Goal: Transaction & Acquisition: Purchase product/service

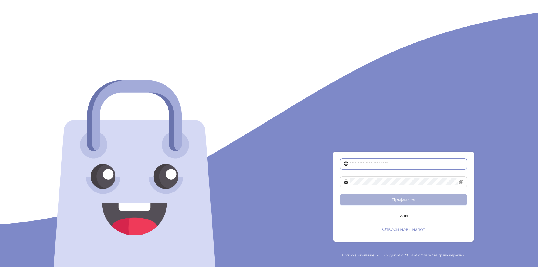
type input "**********"
click at [410, 200] on button "Пријави се" at bounding box center [403, 199] width 127 height 11
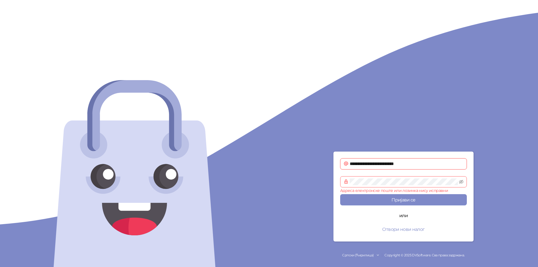
click at [420, 165] on input "**********" at bounding box center [407, 164] width 114 height 7
click at [404, 201] on button "Пријави се" at bounding box center [403, 199] width 127 height 11
click at [348, 182] on span at bounding box center [403, 181] width 127 height 11
click at [348, 181] on span at bounding box center [403, 181] width 127 height 11
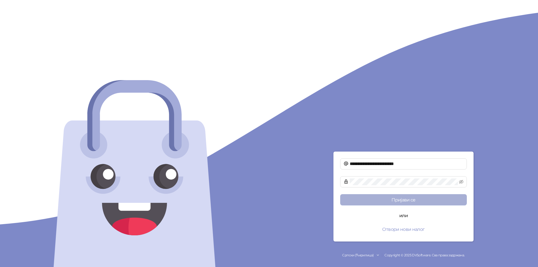
click at [359, 198] on button "Пријави се" at bounding box center [403, 199] width 127 height 11
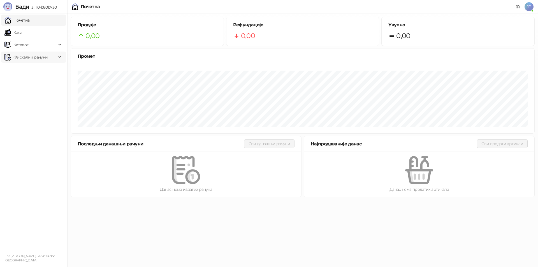
click at [34, 57] on span "Фискални рачуни" at bounding box center [30, 57] width 34 height 11
click at [26, 69] on link "Издати рачуни" at bounding box center [26, 69] width 38 height 11
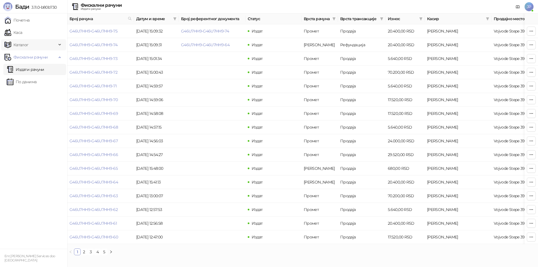
click at [60, 45] on icon at bounding box center [60, 45] width 3 height 0
click at [26, 82] on link "Артикли" at bounding box center [20, 81] width 26 height 11
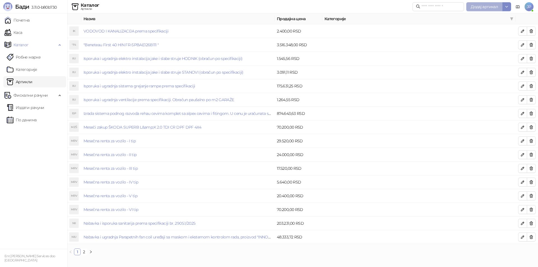
click at [484, 6] on span "Додај артикал" at bounding box center [484, 6] width 27 height 5
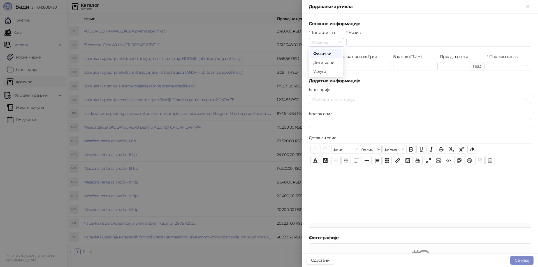
click at [339, 42] on span "Физички" at bounding box center [326, 42] width 29 height 8
click at [335, 53] on div "Физички" at bounding box center [326, 53] width 26 height 6
click at [353, 42] on input "Назив" at bounding box center [439, 42] width 185 height 9
click at [400, 41] on input "**********" at bounding box center [439, 42] width 185 height 9
type input "**********"
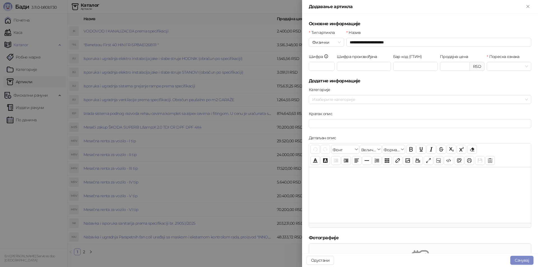
click at [85, 252] on div at bounding box center [269, 133] width 538 height 267
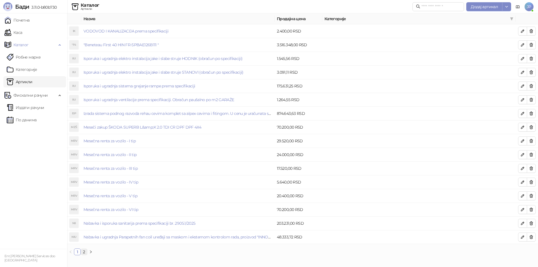
click at [86, 252] on link "2" at bounding box center [84, 252] width 6 height 6
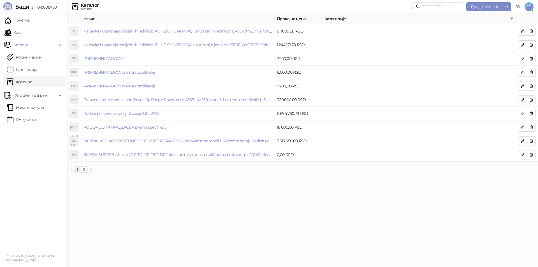
click at [77, 170] on link "1" at bounding box center [77, 170] width 6 height 6
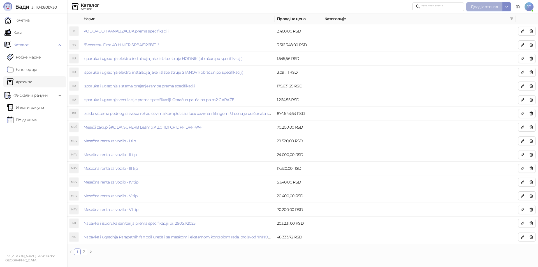
click at [492, 7] on span "Додај артикал" at bounding box center [484, 6] width 27 height 5
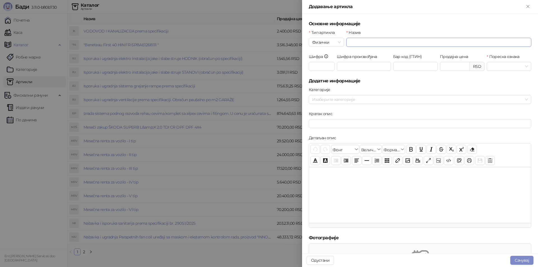
click at [359, 42] on input "Назив" at bounding box center [439, 42] width 185 height 9
type input "**********"
click at [399, 86] on form "**********" at bounding box center [420, 191] width 223 height 343
click at [452, 65] on input "Продајна цена" at bounding box center [454, 66] width 29 height 8
click at [523, 67] on span at bounding box center [509, 66] width 38 height 8
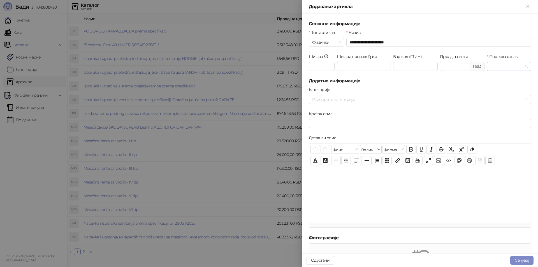
type input "********"
click at [518, 87] on div "О-ПДВ - Ђ ( 20,00 %)" at bounding box center [518, 87] width 61 height 6
click at [519, 260] on button "Сачувај" at bounding box center [522, 260] width 23 height 9
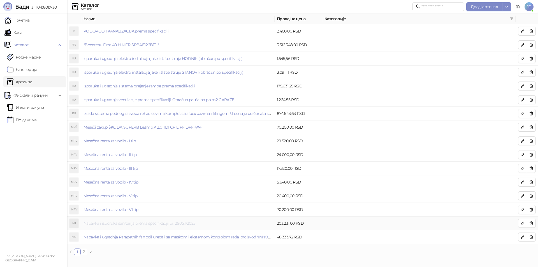
click at [106, 223] on link "Nabavka i isporuka sanitarija prema specifikaciji br. 2905.1/2025" at bounding box center [140, 223] width 112 height 5
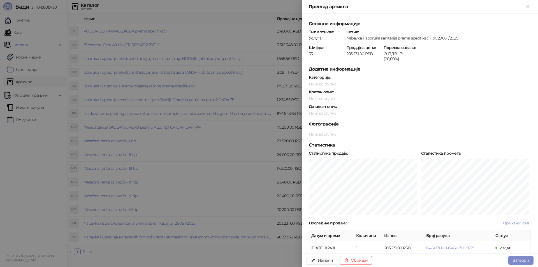
click at [111, 238] on div at bounding box center [269, 133] width 538 height 267
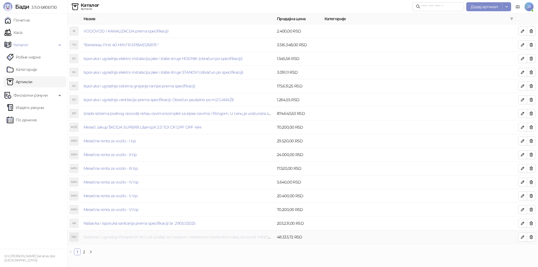
click at [110, 237] on link "Nabavka i ugradnja Parapetnih fan coil uređaji sa maskom i eksternom kontrolom …" at bounding box center [257, 237] width 347 height 5
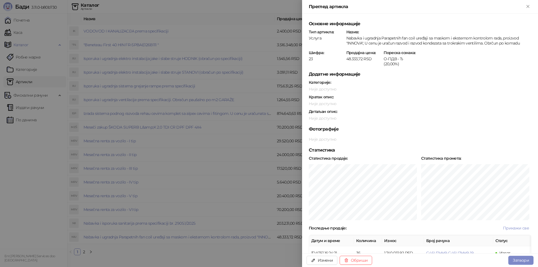
click at [116, 238] on div at bounding box center [269, 133] width 538 height 267
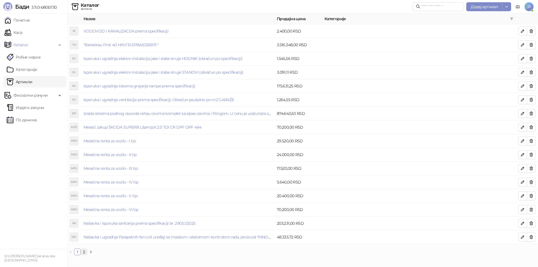
click at [85, 252] on link "2" at bounding box center [84, 252] width 6 height 6
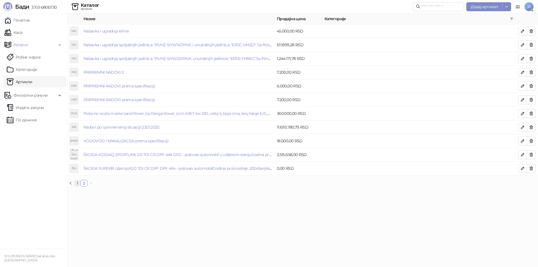
click at [78, 185] on link "1" at bounding box center [77, 183] width 6 height 6
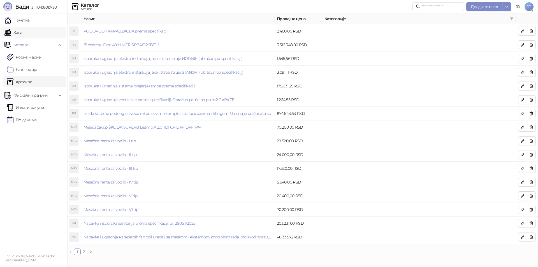
click at [17, 32] on link "Каса" at bounding box center [13, 32] width 18 height 11
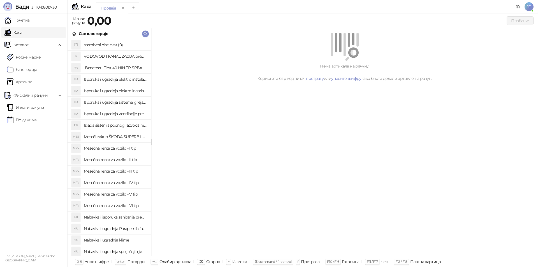
click at [109, 240] on h4 "Nabavka i ugradnja klime" at bounding box center [115, 240] width 63 height 9
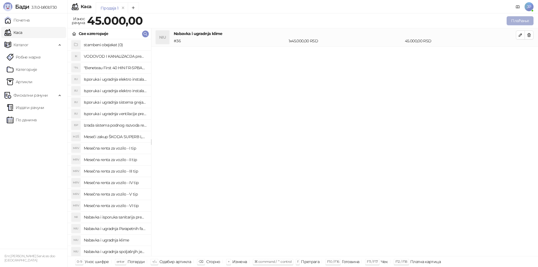
click at [523, 20] on button "Плаћање" at bounding box center [520, 20] width 27 height 9
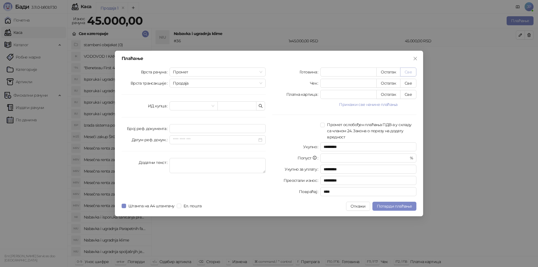
click at [410, 72] on button "Све" at bounding box center [408, 72] width 16 height 9
type input "*****"
type input "****"
click at [415, 58] on icon "close" at bounding box center [415, 58] width 3 height 3
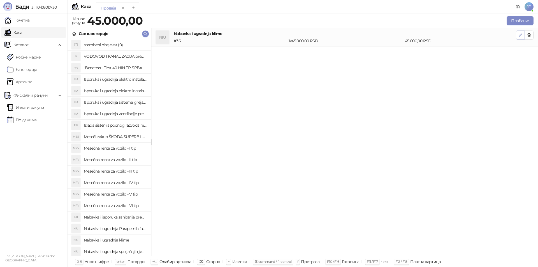
click at [520, 35] on icon "button" at bounding box center [520, 35] width 4 height 4
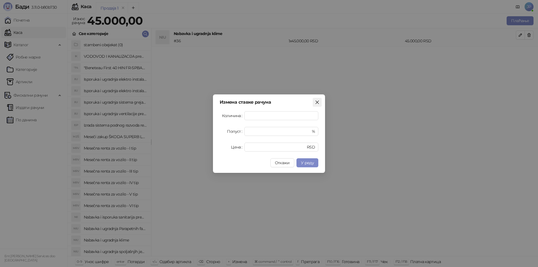
click at [318, 102] on icon "close" at bounding box center [317, 101] width 3 height 3
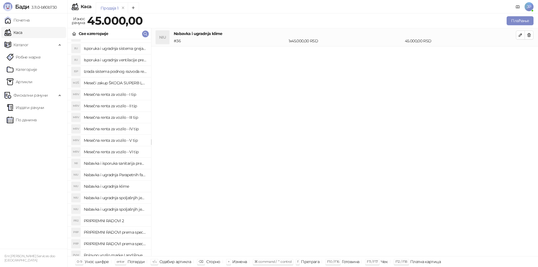
scroll to position [56, 0]
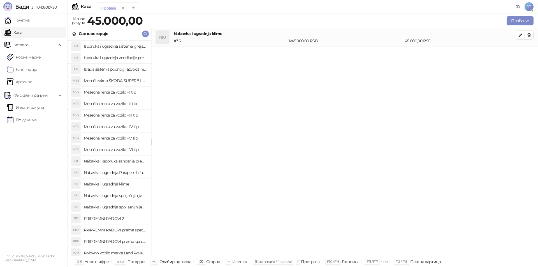
click at [101, 184] on h4 "Nabavka i ugradnja klime" at bounding box center [115, 184] width 63 height 9
click at [19, 81] on link "Артикли" at bounding box center [20, 81] width 26 height 11
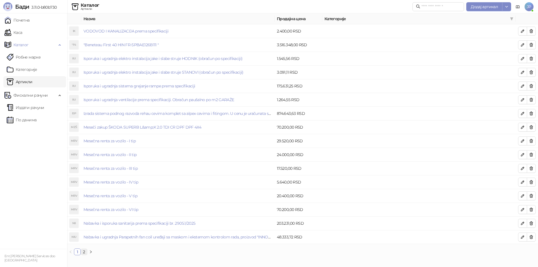
click at [85, 252] on link "2" at bounding box center [84, 252] width 6 height 6
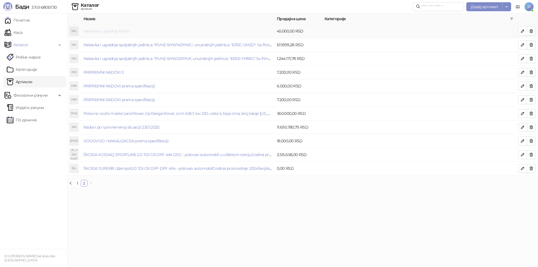
click at [111, 31] on link "Nabavka i ugradnja klime" at bounding box center [106, 31] width 45 height 5
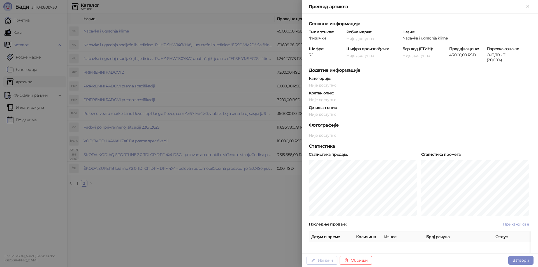
click at [322, 260] on button "Измени" at bounding box center [322, 260] width 31 height 9
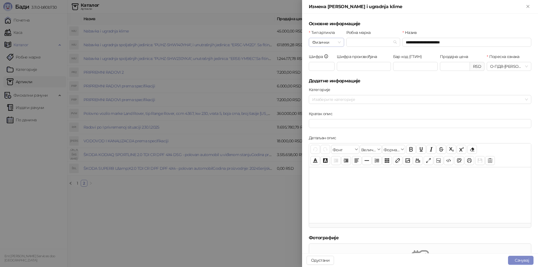
click at [338, 44] on span "Физички" at bounding box center [326, 42] width 29 height 8
click at [325, 73] on div "Услуга" at bounding box center [326, 71] width 26 height 6
click at [522, 261] on button "Сачувај" at bounding box center [521, 260] width 26 height 9
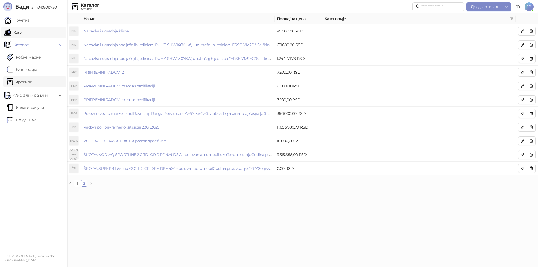
click at [16, 33] on link "Каса" at bounding box center [13, 32] width 18 height 11
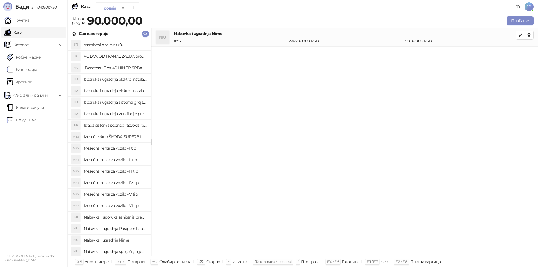
click at [103, 240] on h4 "Nabavka i ugradnja klime" at bounding box center [115, 240] width 63 height 9
click at [520, 35] on icon "button" at bounding box center [520, 35] width 3 height 3
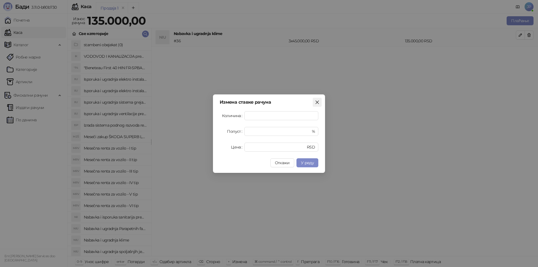
click at [318, 103] on icon "close" at bounding box center [317, 102] width 4 height 4
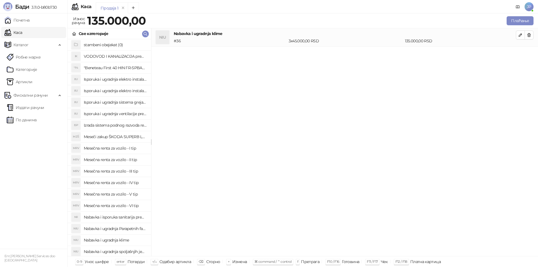
scroll to position [28, 0]
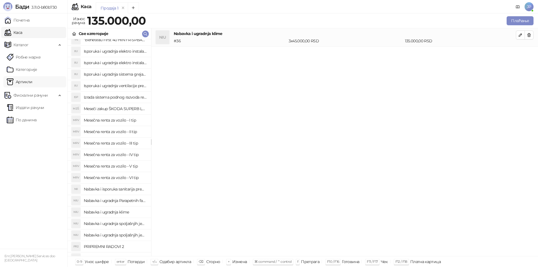
click at [28, 81] on link "Артикли" at bounding box center [20, 81] width 26 height 11
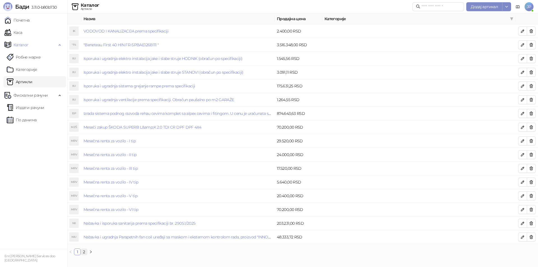
click at [83, 252] on link "2" at bounding box center [84, 252] width 6 height 6
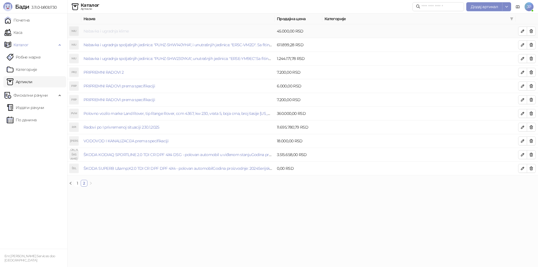
click at [113, 31] on link "Nabavka i ugradnja klime" at bounding box center [106, 31] width 45 height 5
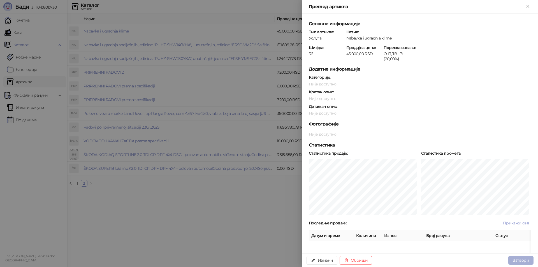
click at [524, 262] on button "Затвори" at bounding box center [521, 260] width 25 height 9
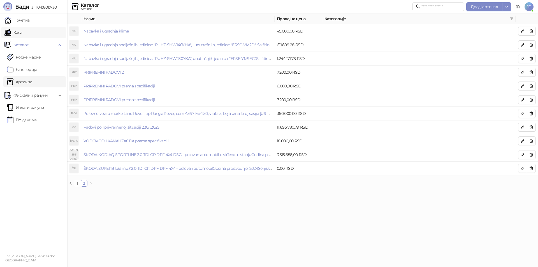
click at [16, 33] on link "Каса" at bounding box center [13, 32] width 18 height 11
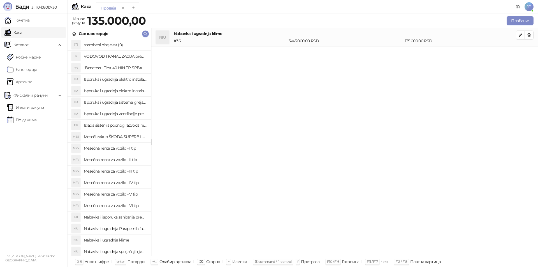
click at [110, 240] on h4 "Nabavka i ugradnja klime" at bounding box center [115, 240] width 63 height 9
click at [522, 33] on icon "button" at bounding box center [520, 35] width 4 height 4
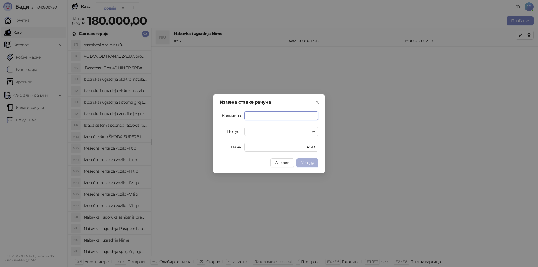
type input "*"
click at [309, 163] on span "У реду" at bounding box center [307, 162] width 13 height 5
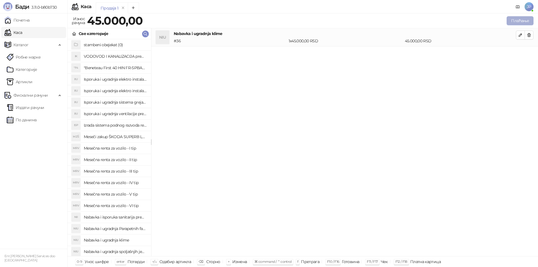
click at [521, 20] on button "Плаћање" at bounding box center [520, 20] width 27 height 9
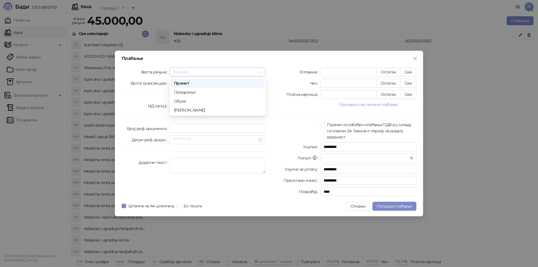
click at [263, 72] on div "Промет" at bounding box center [218, 72] width 96 height 9
click at [191, 83] on div "Промет" at bounding box center [217, 83] width 87 height 6
click at [261, 83] on span "Продаја" at bounding box center [217, 83] width 89 height 8
click at [177, 94] on div "Продаја" at bounding box center [217, 94] width 87 height 6
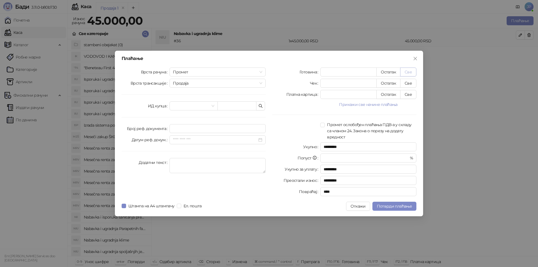
click at [410, 72] on button "Све" at bounding box center [408, 72] width 16 height 9
type input "*****"
type input "****"
click at [389, 206] on span "Потврди плаћање" at bounding box center [394, 206] width 35 height 5
click at [416, 58] on icon "close" at bounding box center [415, 58] width 4 height 4
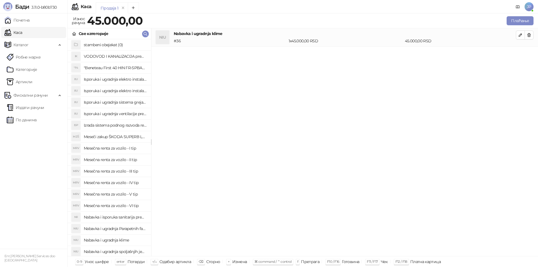
click at [533, 6] on span "JP" at bounding box center [529, 6] width 9 height 9
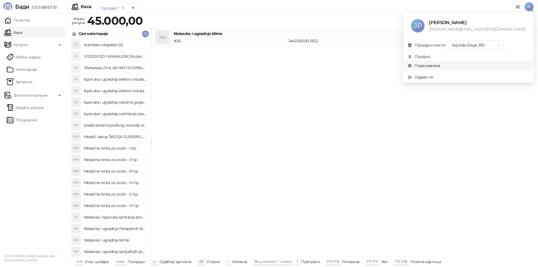
click at [440, 67] on link "Подешавања" at bounding box center [424, 65] width 33 height 5
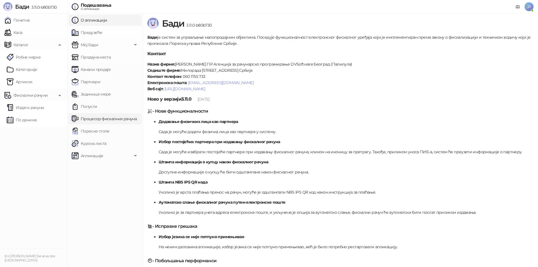
click at [96, 118] on link "Процесор фискалних рачуна" at bounding box center [104, 118] width 65 height 11
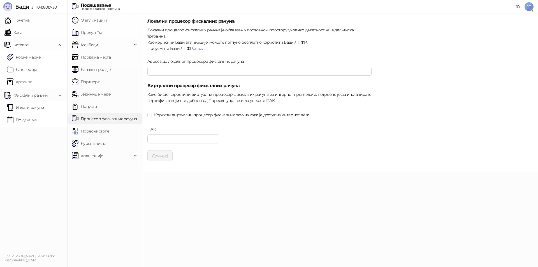
type input "**********"
click at [163, 67] on input "Адреса до локалног процесора фискалних рачуна" at bounding box center [259, 71] width 224 height 9
paste input "**********"
drag, startPoint x: 185, startPoint y: 65, endPoint x: 223, endPoint y: 63, distance: 38.7
click at [223, 67] on input "**********" at bounding box center [259, 71] width 224 height 9
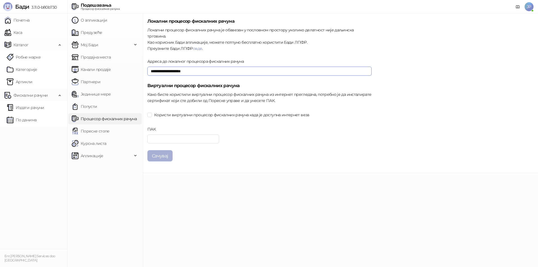
type input "**********"
click at [159, 150] on button "Сачувај" at bounding box center [159, 155] width 25 height 11
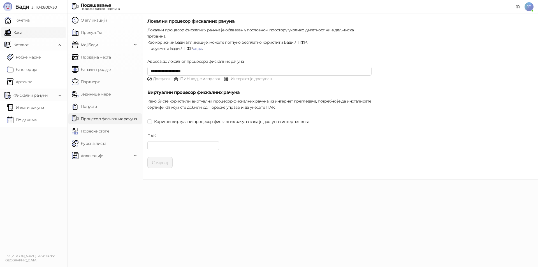
click at [15, 33] on link "Каса" at bounding box center [13, 32] width 18 height 11
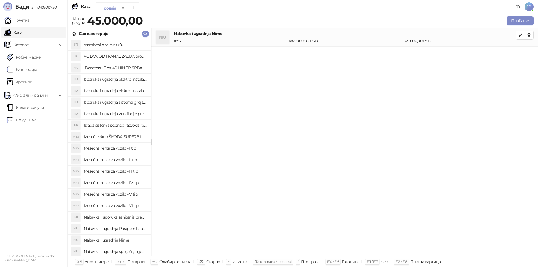
click at [213, 35] on h4 "Nabavka i ugradnja klime" at bounding box center [345, 34] width 342 height 6
click at [517, 20] on button "Плаћање" at bounding box center [520, 20] width 27 height 9
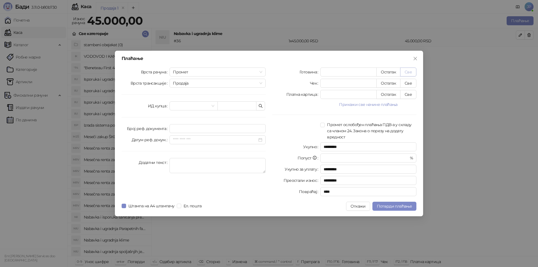
click at [409, 72] on button "Све" at bounding box center [408, 72] width 16 height 9
type input "*****"
type input "****"
click at [390, 206] on span "Потврди плаћање" at bounding box center [394, 206] width 35 height 5
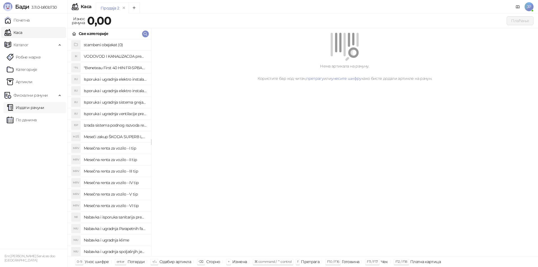
click at [29, 107] on link "Издати рачуни" at bounding box center [26, 107] width 38 height 11
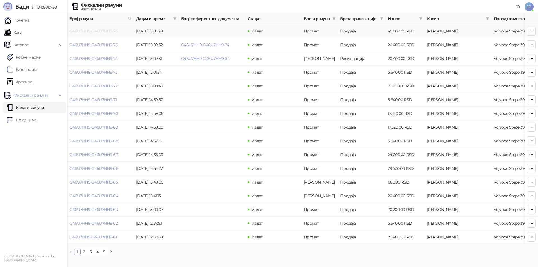
click at [101, 30] on link "G46U7HH9-G46U7HH9-76" at bounding box center [94, 31] width 48 height 5
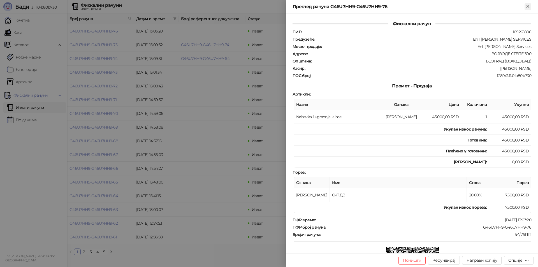
click at [530, 8] on icon "Close" at bounding box center [528, 6] width 5 height 5
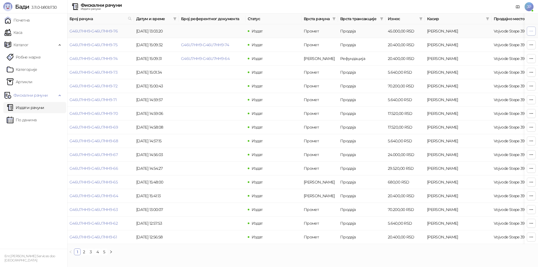
click at [533, 32] on icon "button" at bounding box center [531, 31] width 4 height 4
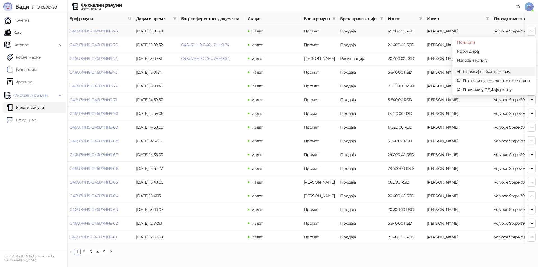
click at [482, 72] on span "Штампај на А4 штампачу" at bounding box center [497, 72] width 68 height 6
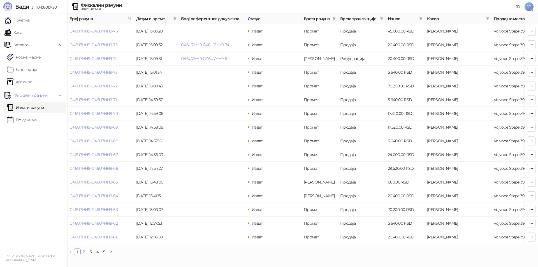
click at [531, 5] on span "JP" at bounding box center [529, 6] width 9 height 9
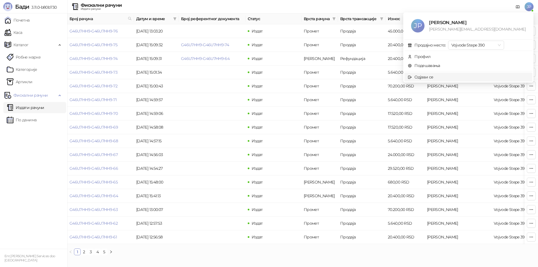
click at [433, 77] on div "Одјави се" at bounding box center [424, 77] width 19 height 6
